Goal: Use online tool/utility: Utilize a website feature to perform a specific function

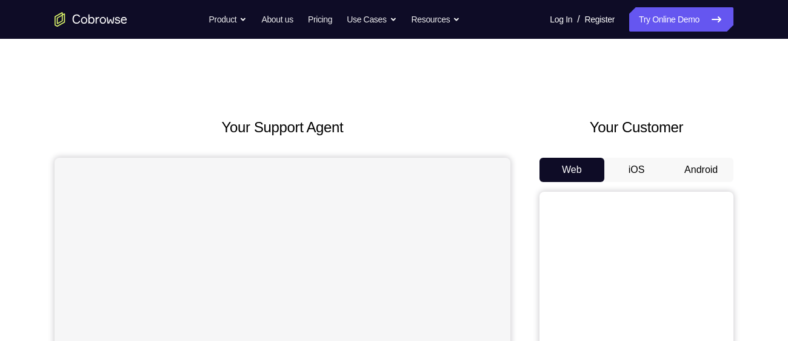
click at [709, 173] on button "Android" at bounding box center [701, 170] width 65 height 24
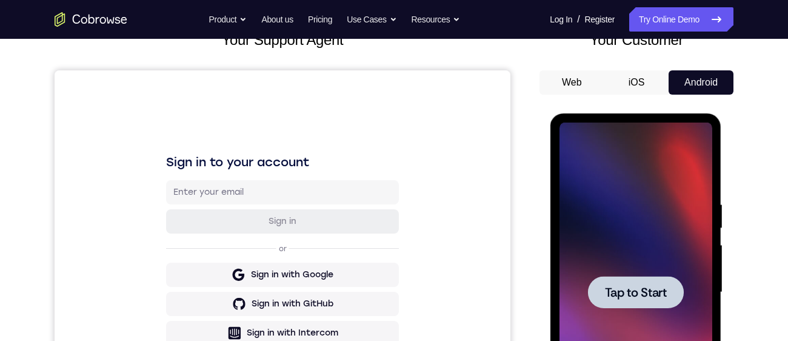
scroll to position [139, 0]
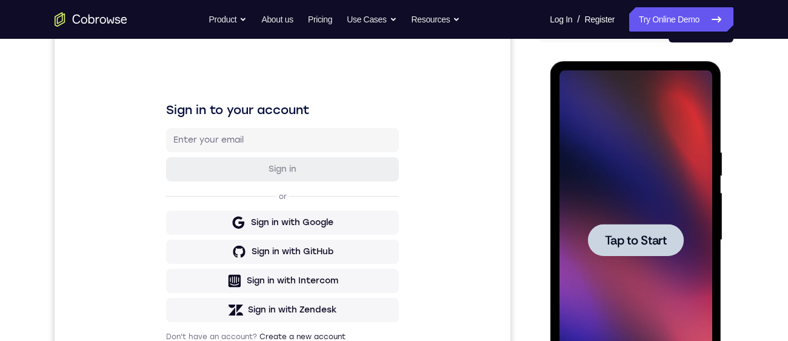
click at [627, 234] on span "Tap to Start" at bounding box center [636, 240] width 62 height 12
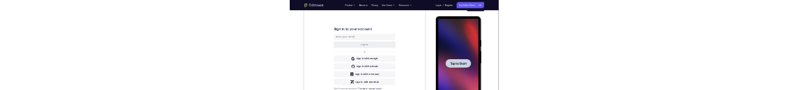
scroll to position [0, 0]
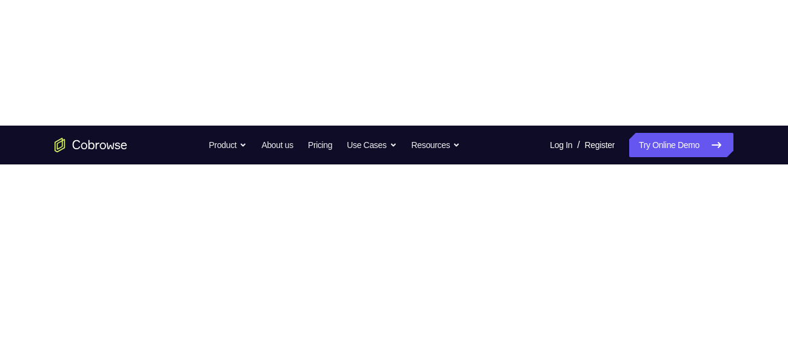
scroll to position [250, 0]
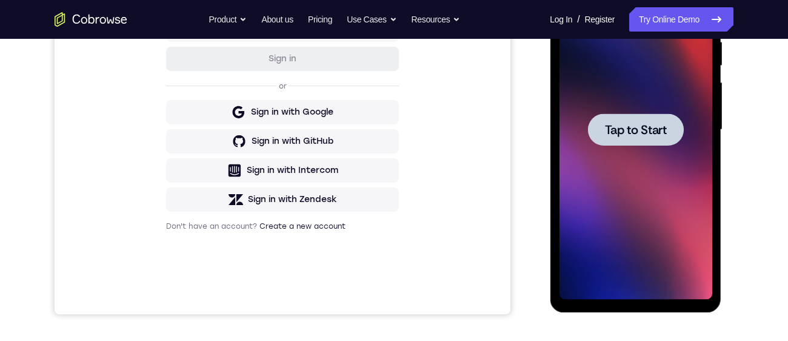
click at [658, 118] on div at bounding box center [636, 129] width 96 height 32
click at [643, 129] on span "Tap to Start" at bounding box center [636, 130] width 62 height 12
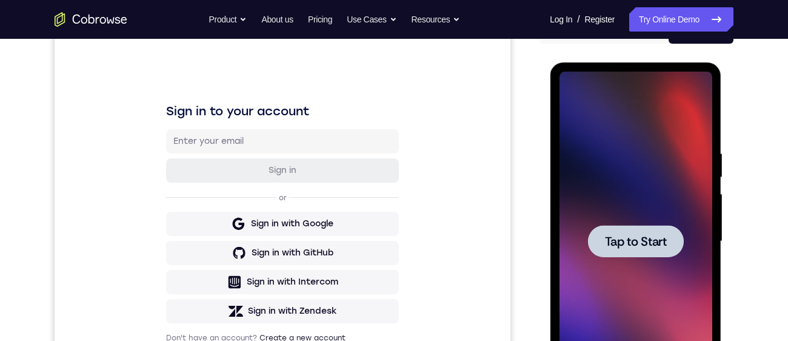
click at [637, 244] on span "Tap to Start" at bounding box center [636, 241] width 62 height 12
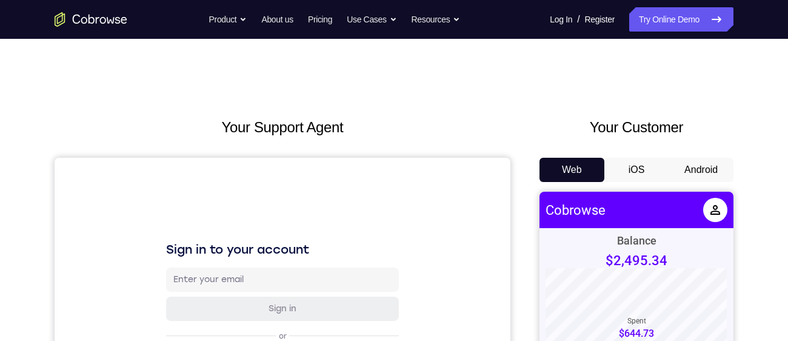
click at [697, 160] on button "Android" at bounding box center [701, 170] width 65 height 24
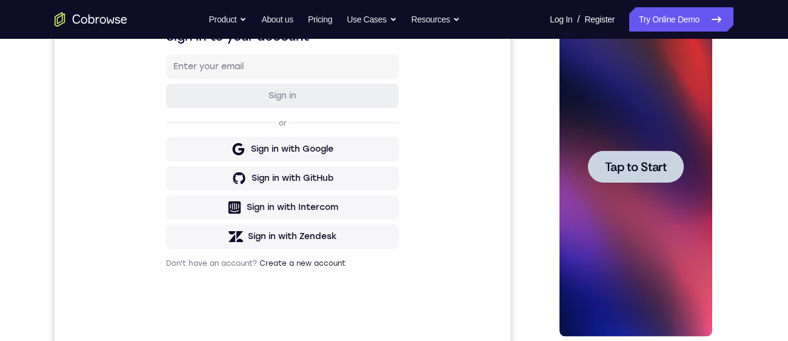
scroll to position [213, 0]
click at [654, 172] on span "Tap to Start" at bounding box center [636, 166] width 62 height 12
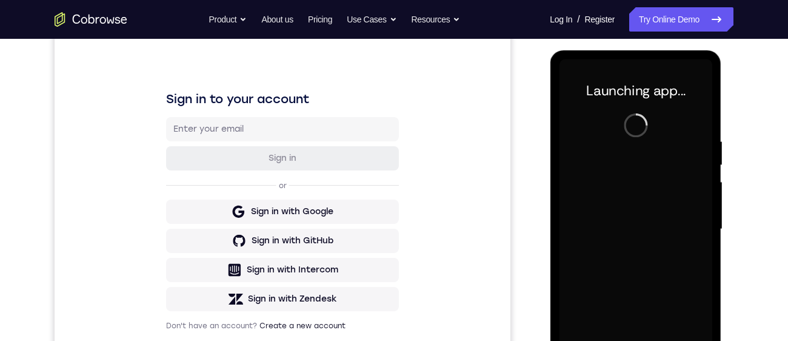
scroll to position [240, 0]
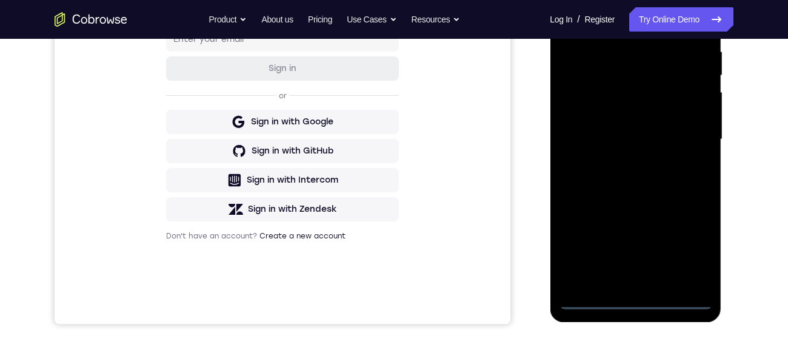
click at [638, 304] on div at bounding box center [635, 140] width 153 height 340
click at [689, 249] on div at bounding box center [635, 140] width 153 height 340
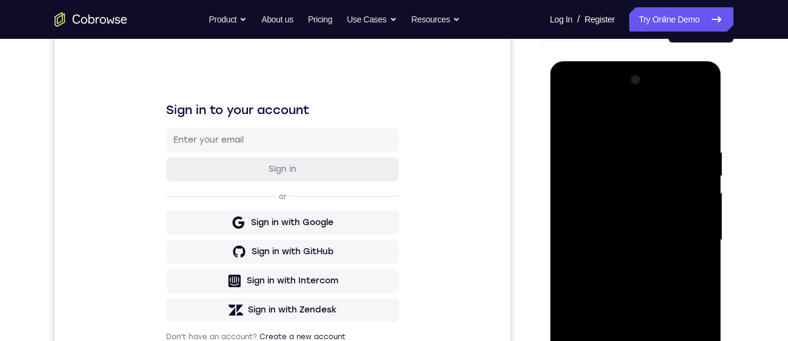
scroll to position [140, 0]
click at [593, 98] on div at bounding box center [635, 240] width 153 height 340
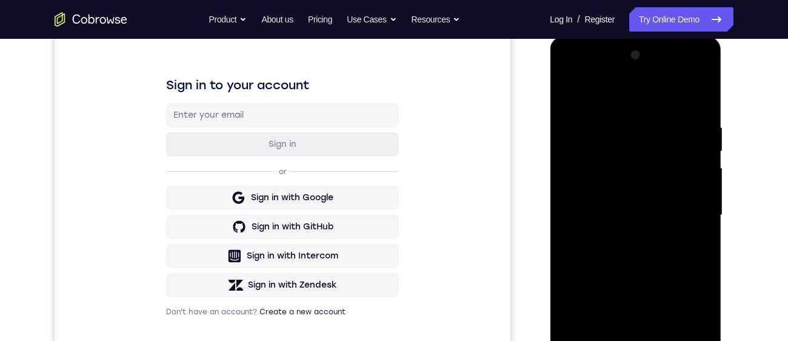
click at [689, 221] on div at bounding box center [635, 215] width 153 height 340
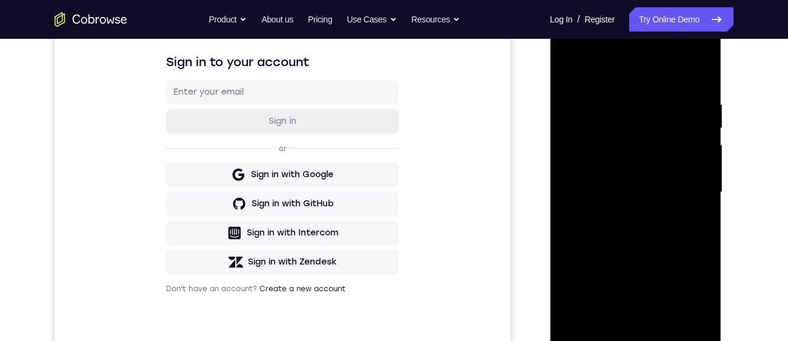
scroll to position [204, 0]
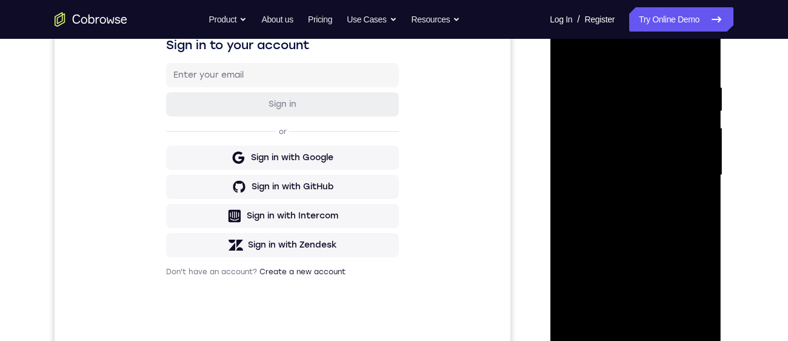
click at [627, 323] on div at bounding box center [635, 175] width 153 height 340
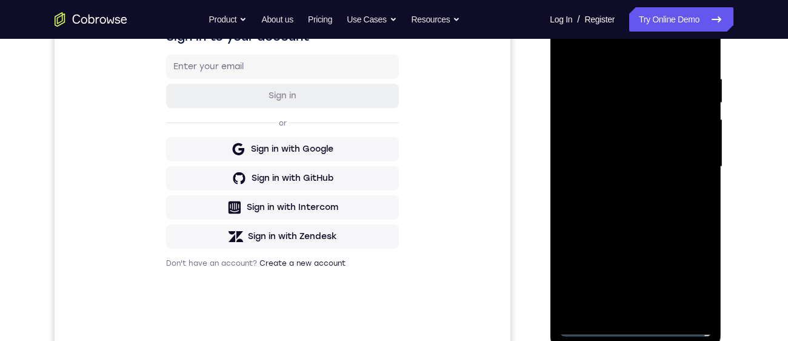
scroll to position [230, 0]
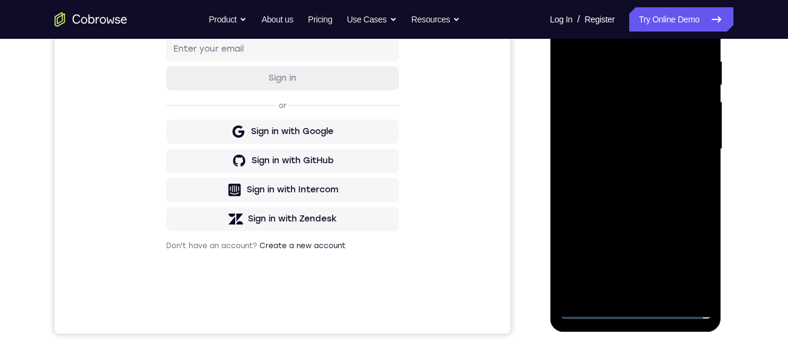
click at [625, 298] on div at bounding box center [635, 149] width 153 height 340
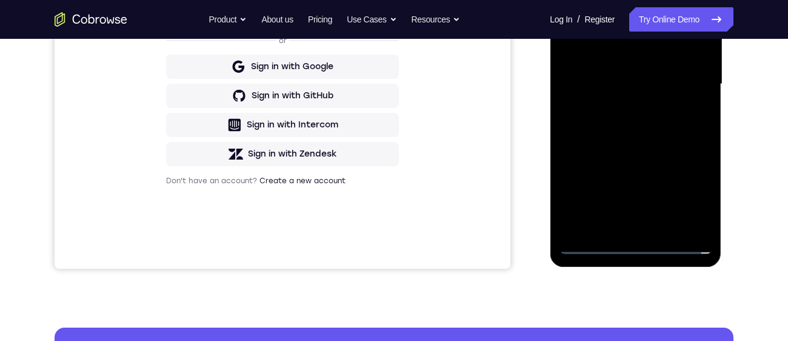
click at [617, 226] on div at bounding box center [635, 84] width 153 height 340
click at [624, 230] on div at bounding box center [635, 84] width 153 height 340
click at [621, 233] on div at bounding box center [635, 84] width 153 height 340
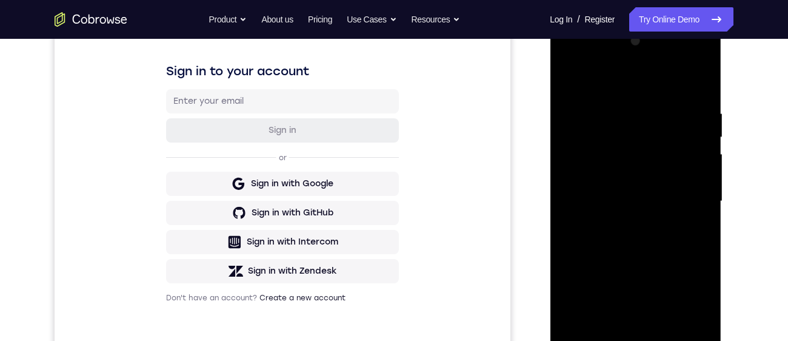
scroll to position [191, 0]
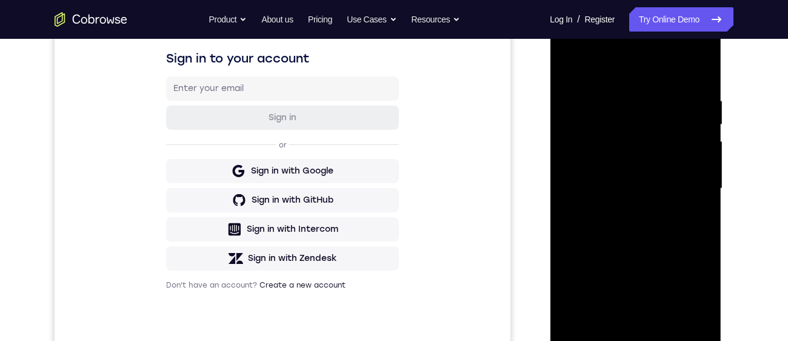
click at [567, 68] on div at bounding box center [635, 189] width 153 height 340
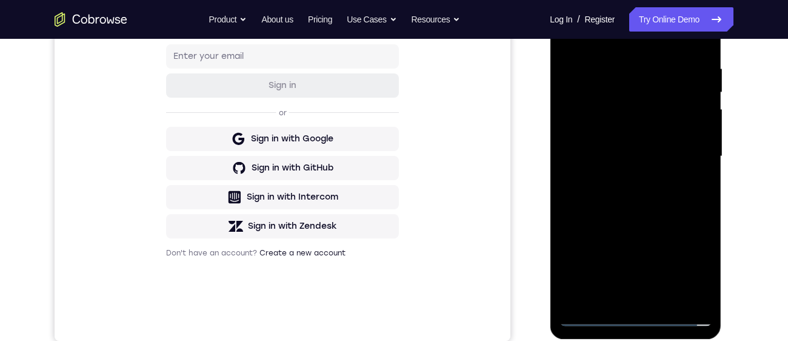
scroll to position [224, 0]
click at [659, 149] on div at bounding box center [635, 155] width 153 height 340
click at [699, 270] on div at bounding box center [635, 155] width 153 height 340
click at [701, 274] on div at bounding box center [635, 155] width 153 height 340
click at [632, 126] on div at bounding box center [635, 155] width 153 height 340
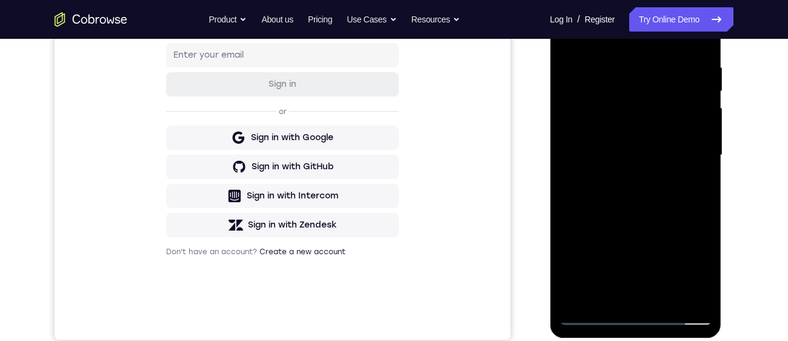
click at [621, 165] on div at bounding box center [635, 155] width 153 height 340
click at [665, 172] on div at bounding box center [635, 155] width 153 height 340
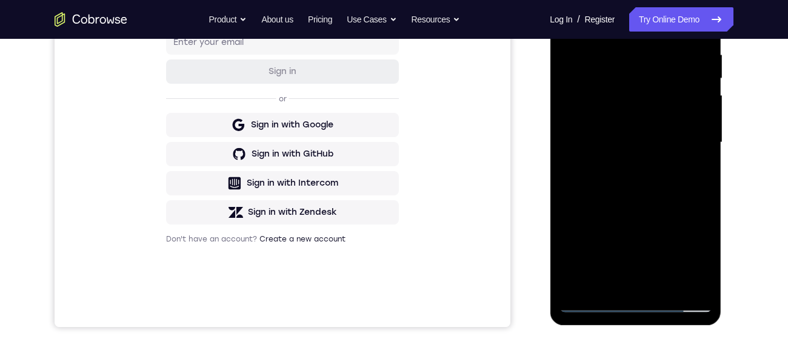
click at [599, 160] on div at bounding box center [635, 143] width 153 height 340
click at [599, 156] on div at bounding box center [635, 143] width 153 height 340
click at [602, 158] on div at bounding box center [635, 143] width 153 height 340
click at [603, 157] on div at bounding box center [635, 143] width 153 height 340
click at [604, 156] on div at bounding box center [635, 143] width 153 height 340
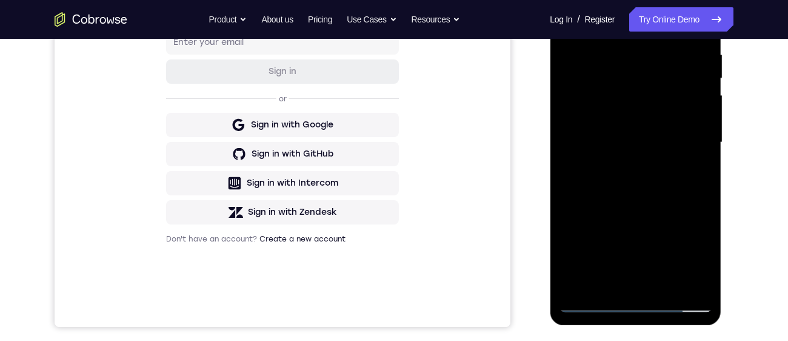
click at [602, 156] on div at bounding box center [635, 143] width 153 height 340
click at [595, 161] on div at bounding box center [635, 143] width 153 height 340
click at [628, 249] on div at bounding box center [635, 143] width 153 height 340
click at [659, 144] on div at bounding box center [635, 143] width 153 height 340
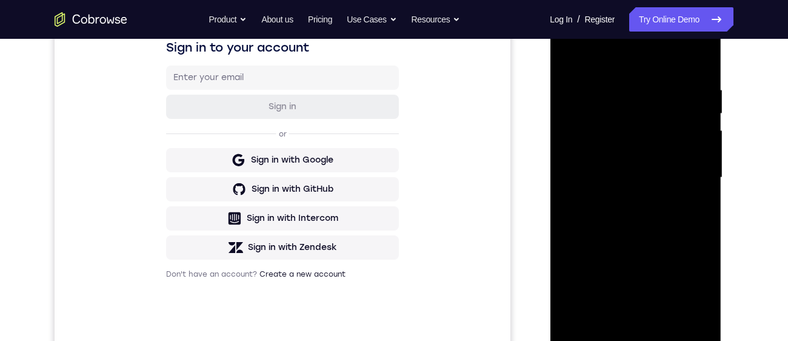
scroll to position [192, 0]
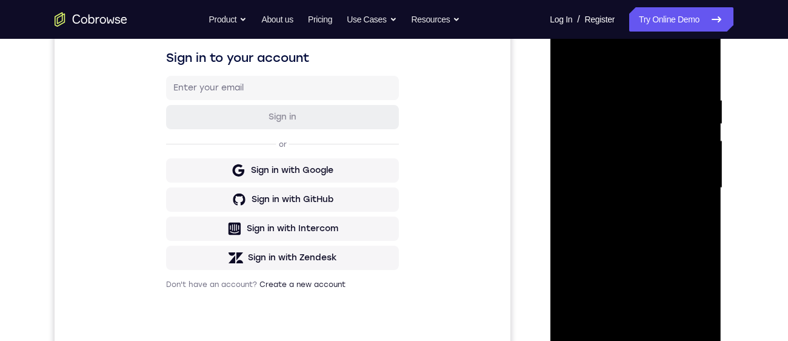
click at [678, 233] on div at bounding box center [635, 188] width 153 height 340
click at [669, 229] on div at bounding box center [635, 188] width 153 height 340
click at [671, 233] on div at bounding box center [635, 188] width 153 height 340
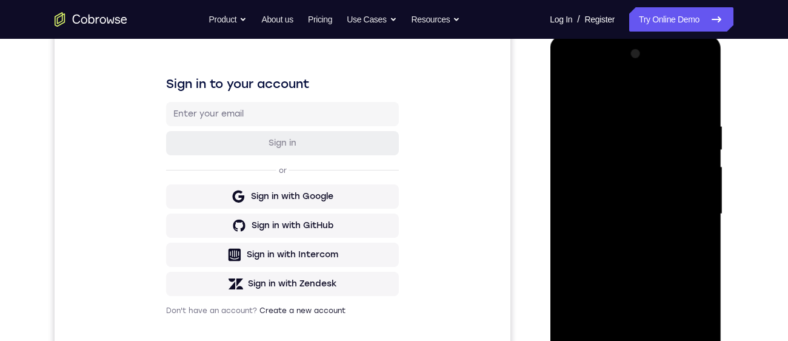
click at [661, 259] on div at bounding box center [635, 214] width 153 height 340
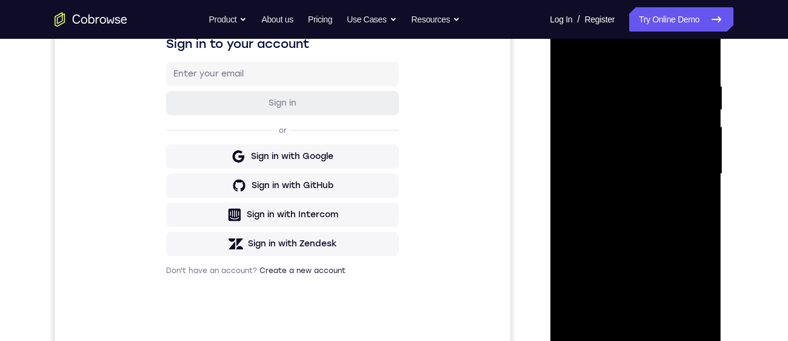
click at [623, 227] on div at bounding box center [635, 174] width 153 height 340
click at [613, 76] on div at bounding box center [635, 173] width 153 height 340
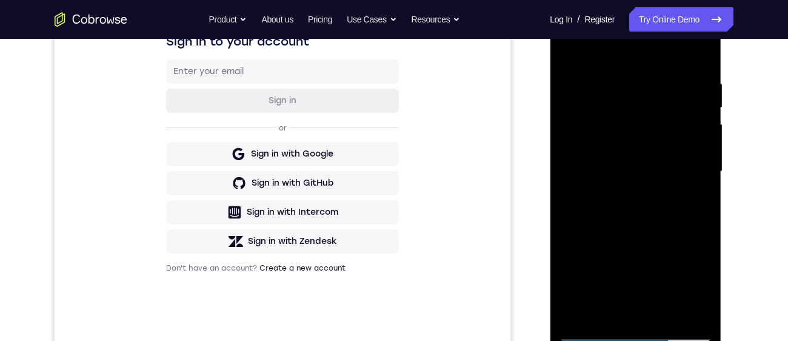
scroll to position [192, 0]
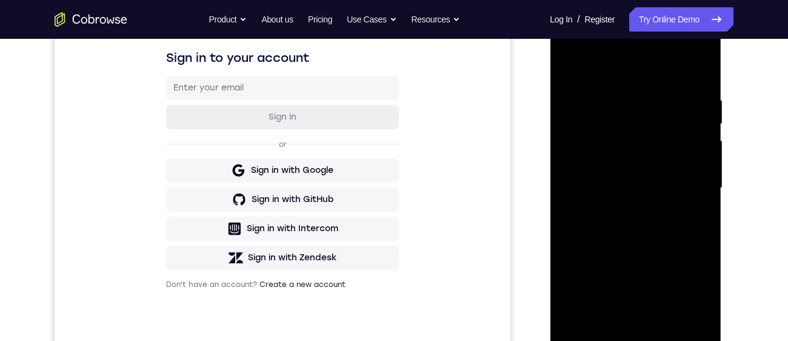
click at [689, 226] on div at bounding box center [635, 188] width 153 height 340
click at [688, 228] on div at bounding box center [635, 188] width 153 height 340
click at [687, 229] on div at bounding box center [635, 188] width 153 height 340
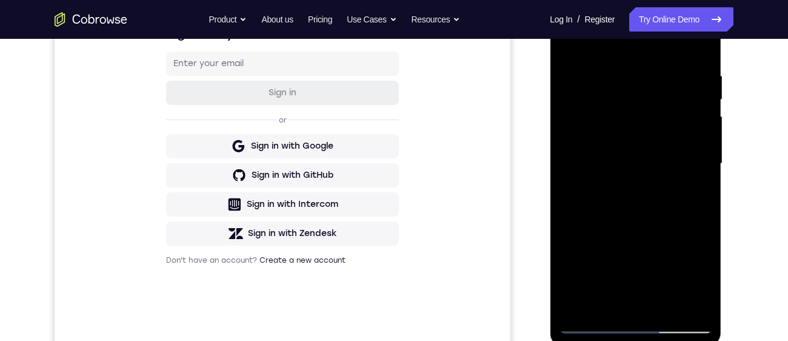
click at [627, 197] on div at bounding box center [635, 164] width 153 height 340
click at [640, 151] on div at bounding box center [635, 164] width 153 height 340
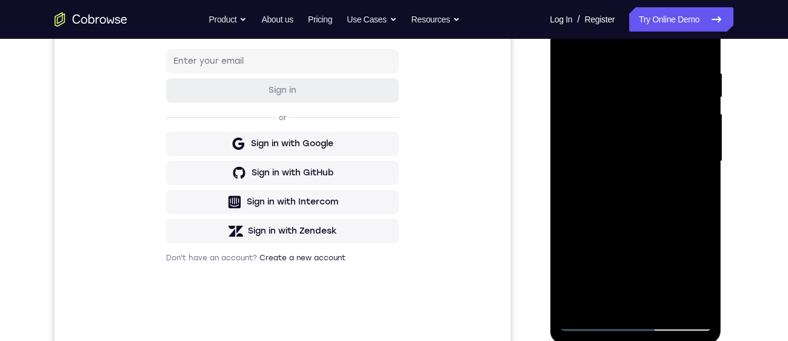
scroll to position [229, 0]
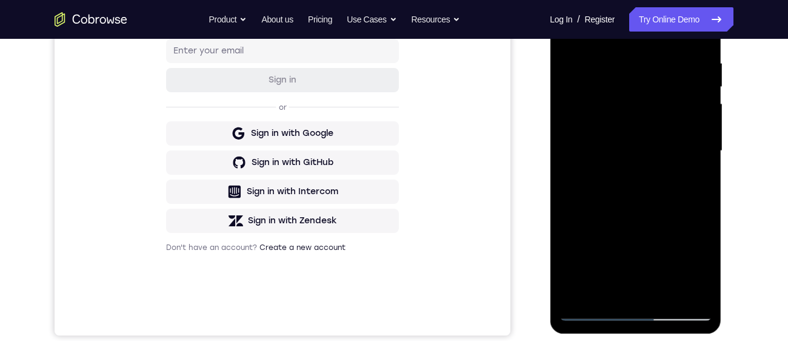
click at [591, 252] on div at bounding box center [635, 151] width 153 height 340
click at [699, 113] on div at bounding box center [635, 151] width 153 height 340
click at [588, 233] on div at bounding box center [635, 151] width 153 height 340
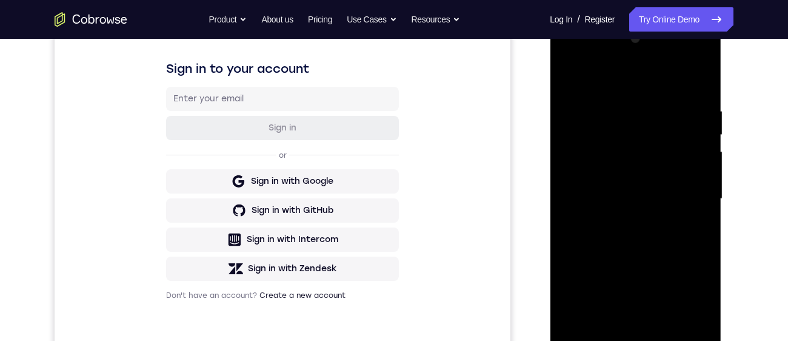
scroll to position [174, 0]
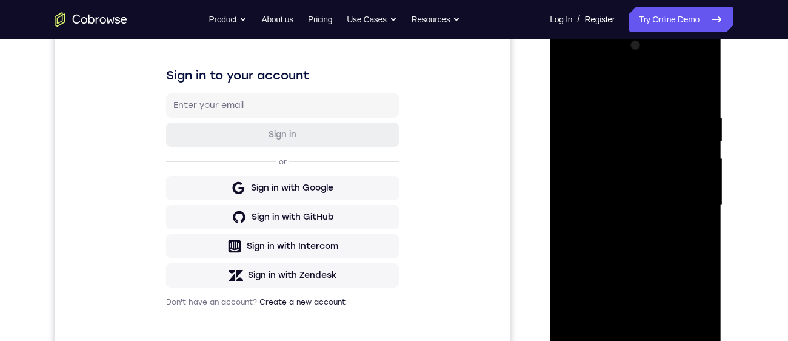
click at [569, 85] on div at bounding box center [635, 206] width 153 height 340
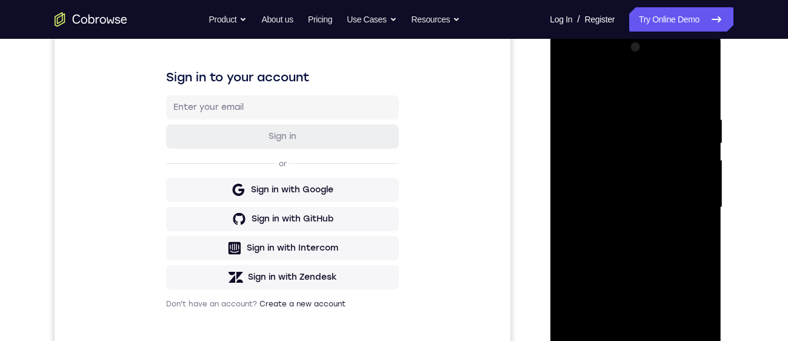
scroll to position [188, 0]
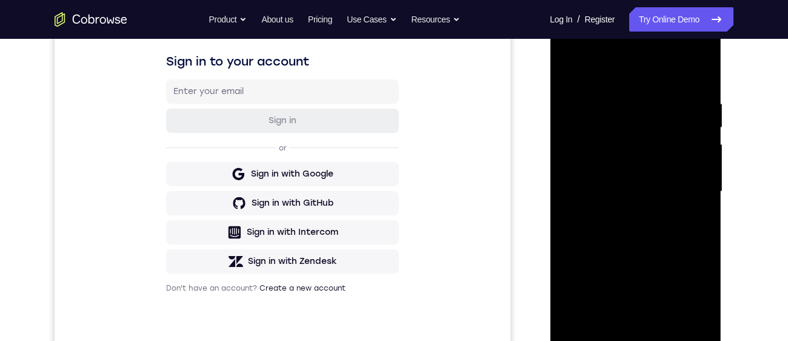
click at [640, 267] on div at bounding box center [635, 192] width 153 height 340
click at [699, 169] on div at bounding box center [635, 192] width 153 height 340
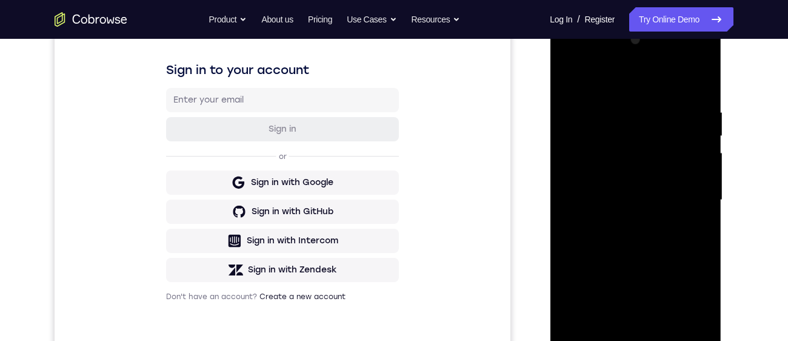
scroll to position [181, 0]
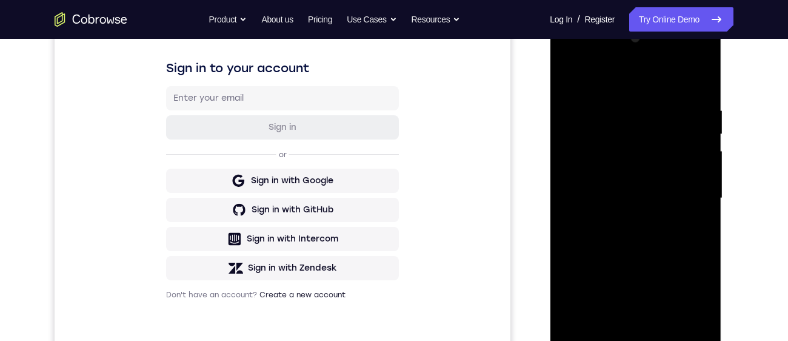
click at [699, 172] on div at bounding box center [635, 199] width 153 height 340
drag, startPoint x: 701, startPoint y: 169, endPoint x: 1274, endPoint y: 213, distance: 574.9
click at [701, 169] on div at bounding box center [635, 199] width 153 height 340
click at [701, 167] on div at bounding box center [635, 199] width 153 height 340
click at [704, 168] on div at bounding box center [635, 199] width 153 height 340
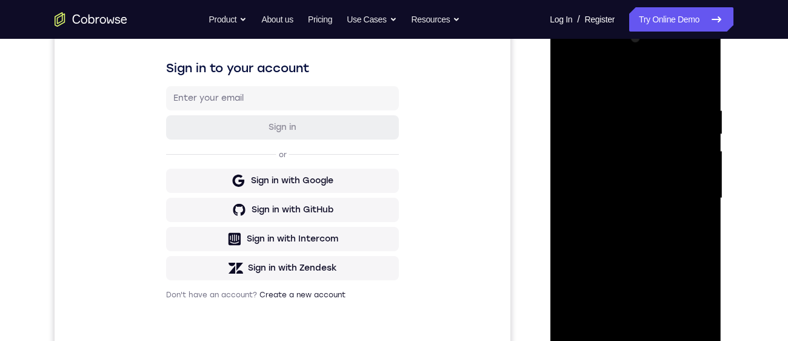
scroll to position [186, 0]
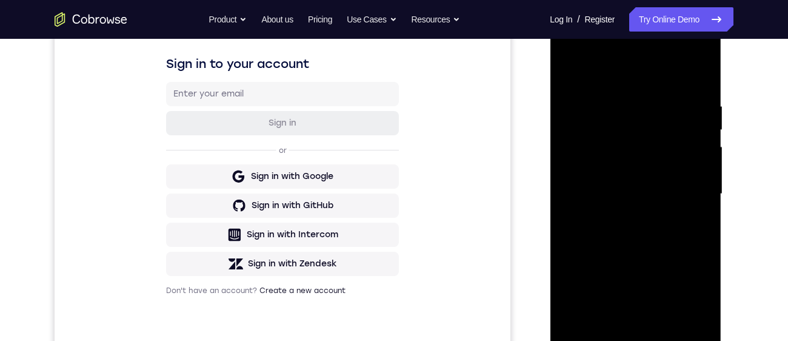
click at [572, 72] on div at bounding box center [635, 194] width 153 height 340
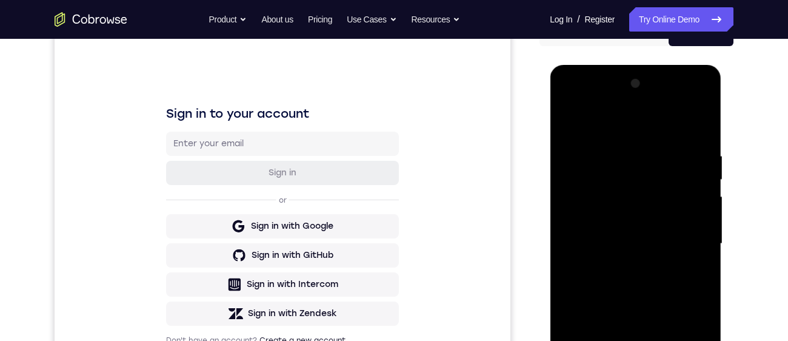
scroll to position [155, 0]
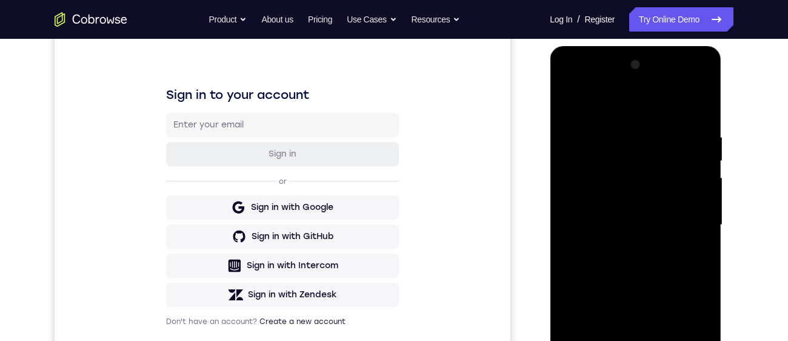
click at [569, 103] on div at bounding box center [635, 225] width 153 height 340
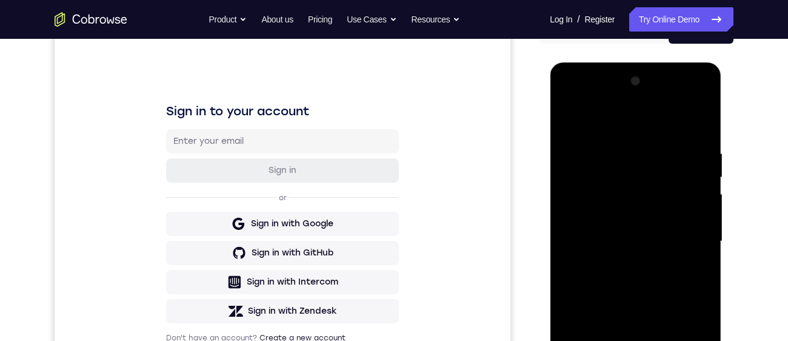
scroll to position [179, 0]
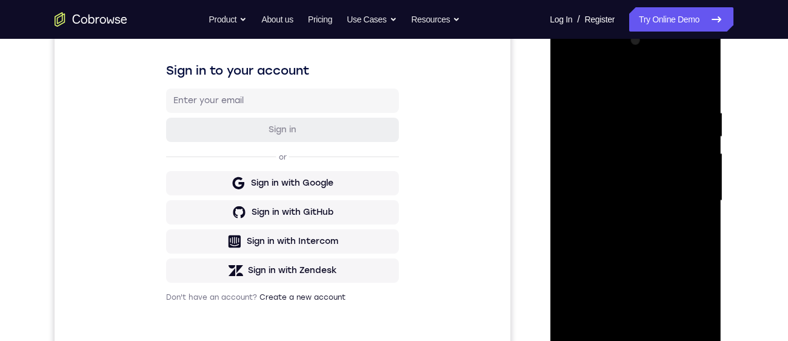
click at [582, 142] on div at bounding box center [635, 201] width 153 height 340
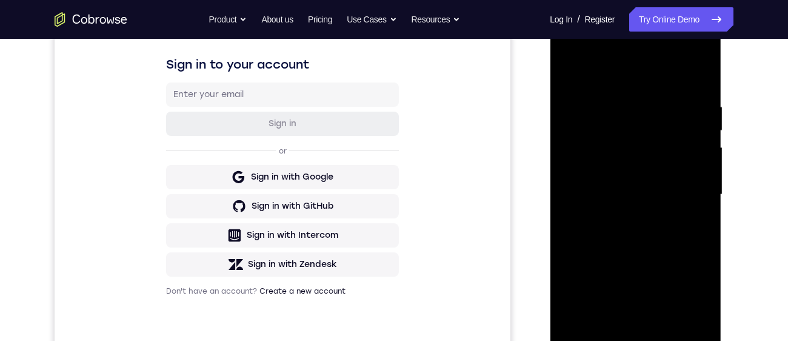
drag, startPoint x: 696, startPoint y: 166, endPoint x: 1275, endPoint y: 167, distance: 579.8
click at [696, 166] on div at bounding box center [635, 195] width 153 height 340
click at [691, 190] on div at bounding box center [635, 195] width 153 height 340
click at [696, 200] on div at bounding box center [635, 195] width 153 height 340
